Goal: Task Accomplishment & Management: Complete application form

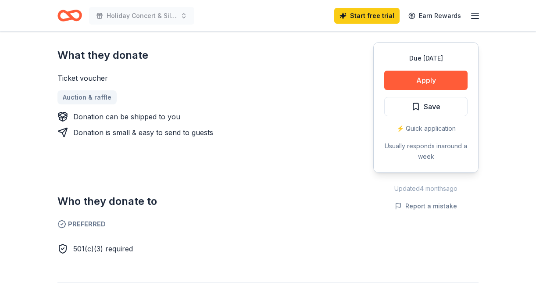
scroll to position [353, 0]
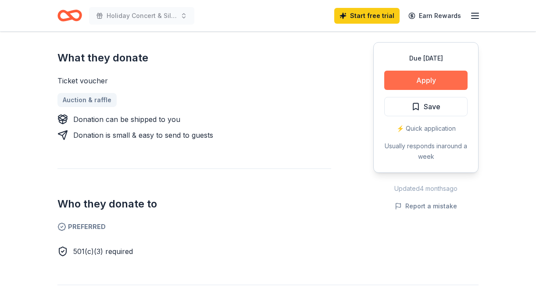
click at [436, 80] on button "Apply" at bounding box center [425, 80] width 83 height 19
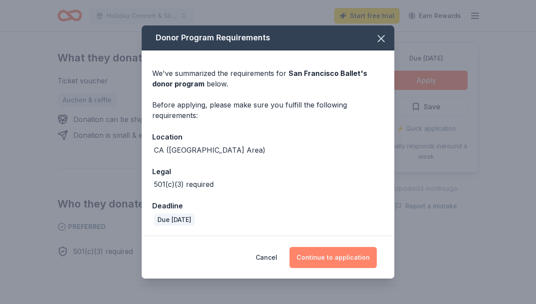
click at [332, 256] on button "Continue to application" at bounding box center [333, 257] width 87 height 21
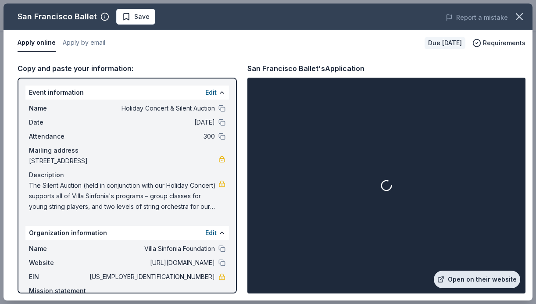
click at [465, 281] on link "Open on their website" at bounding box center [477, 280] width 86 height 18
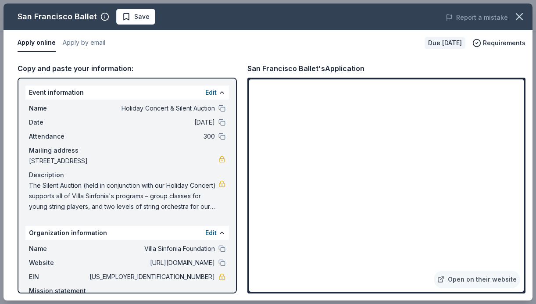
drag, startPoint x: 529, startPoint y: 198, endPoint x: 535, endPoint y: 244, distance: 46.5
click at [531, 249] on div "Copy and paste your information: Event information Edit Name Holiday Concert & …" at bounding box center [268, 178] width 529 height 245
drag, startPoint x: 525, startPoint y: 57, endPoint x: 533, endPoint y: 206, distance: 149.4
click at [533, 206] on div "San Francisco Ballet Save Report a mistake Apply online Apply by email Due [DAT…" at bounding box center [268, 152] width 536 height 304
click at [223, 34] on div "Apply online Apply by email" at bounding box center [218, 43] width 400 height 18
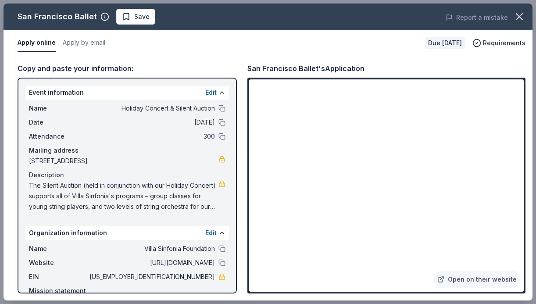
scroll to position [46, 0]
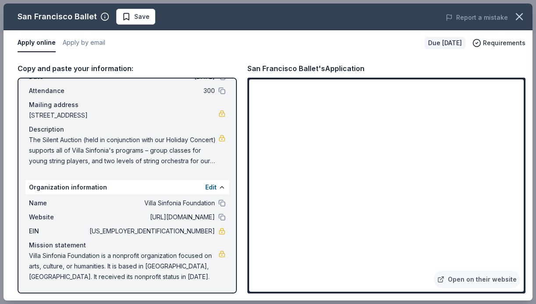
click at [30, 40] on button "Apply online" at bounding box center [37, 43] width 38 height 18
click at [241, 295] on div "Copy and paste your information: Event information Edit Name Holiday Concert & …" at bounding box center [268, 178] width 529 height 245
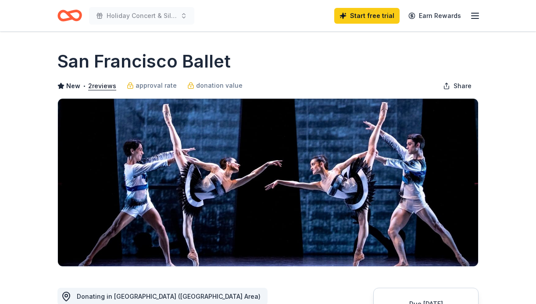
scroll to position [378, 0]
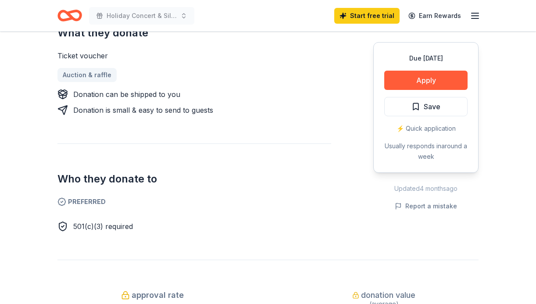
click at [433, 206] on button "Report a mistake" at bounding box center [426, 206] width 62 height 11
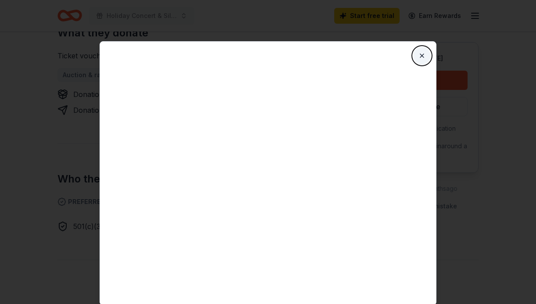
click at [419, 55] on button "Close" at bounding box center [422, 56] width 18 height 18
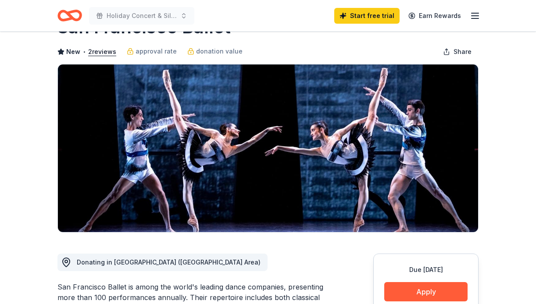
scroll to position [33, 0]
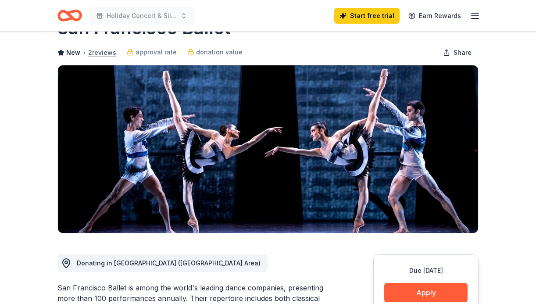
click at [104, 54] on button "2 reviews" at bounding box center [102, 52] width 28 height 11
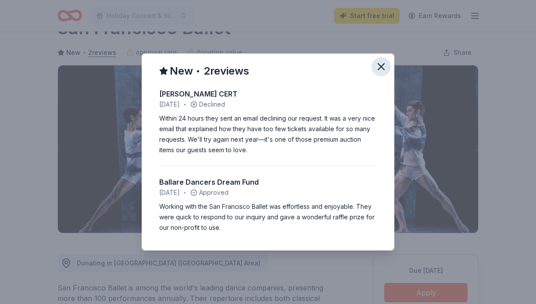
click at [379, 64] on icon "button" at bounding box center [381, 67] width 12 height 12
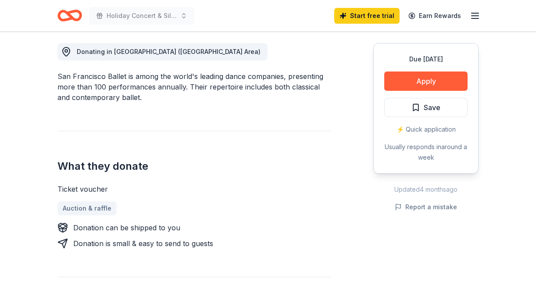
scroll to position [236, 0]
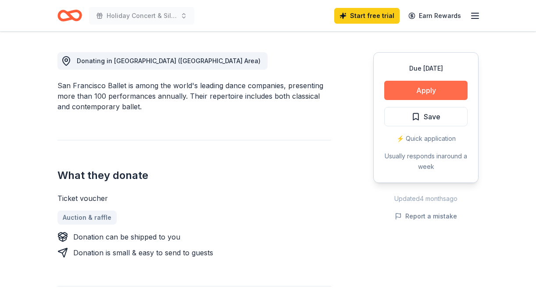
click at [438, 89] on button "Apply" at bounding box center [425, 90] width 83 height 19
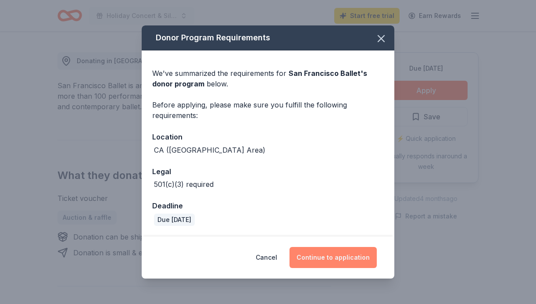
click at [334, 256] on button "Continue to application" at bounding box center [333, 257] width 87 height 21
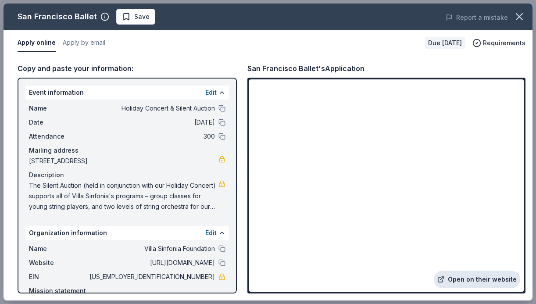
click at [493, 282] on link "Open on their website" at bounding box center [477, 280] width 86 height 18
